Goal: Complete application form

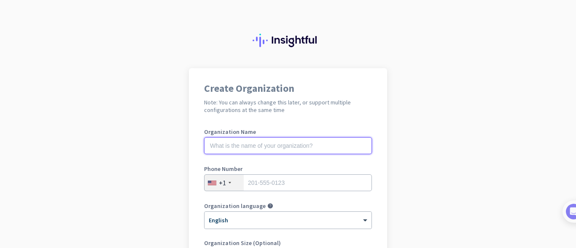
click at [269, 148] on input "text" at bounding box center [288, 145] width 168 height 17
type input "Mercor"
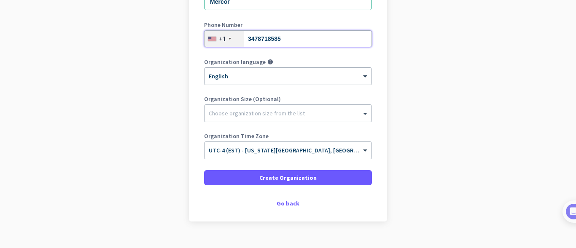
scroll to position [148, 0]
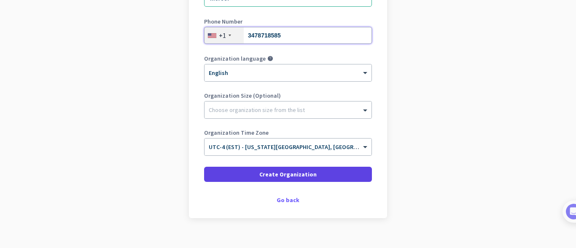
type input "3478718585"
click at [243, 174] on span at bounding box center [288, 174] width 168 height 20
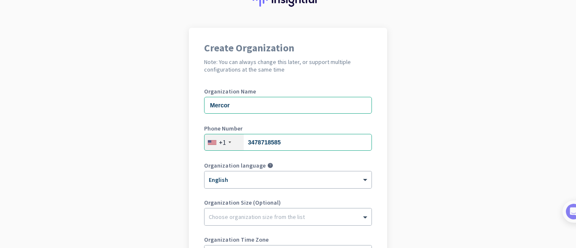
scroll to position [160, 0]
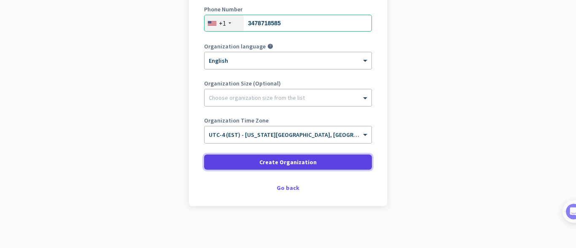
click at [250, 160] on span at bounding box center [288, 162] width 168 height 20
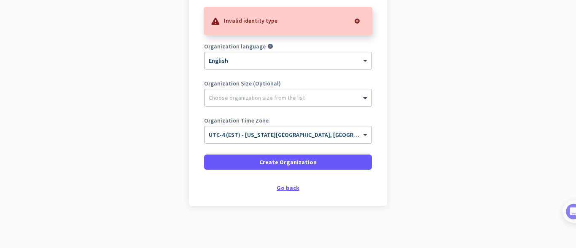
click at [286, 189] on div "Go back" at bounding box center [288, 188] width 168 height 6
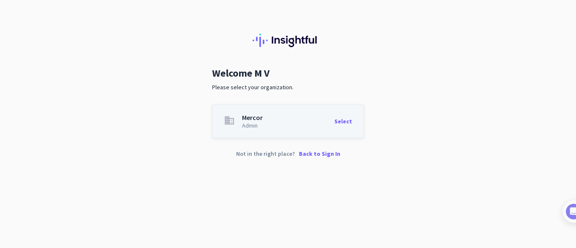
click at [342, 119] on div "Select" at bounding box center [343, 121] width 18 height 14
